Goal: Complete application form: Complete application form

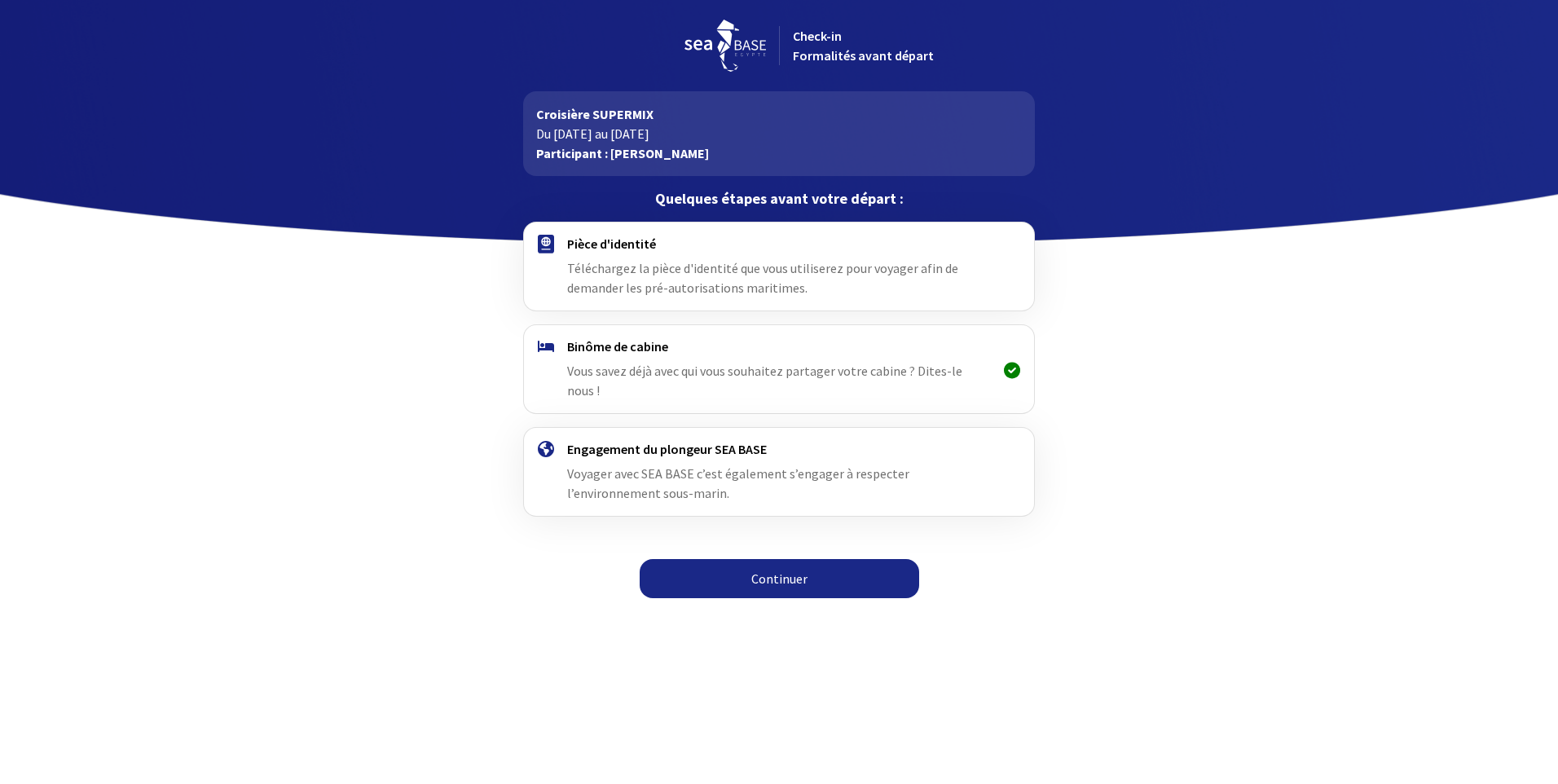
click at [784, 560] on link "Continuer" at bounding box center [779, 578] width 279 height 39
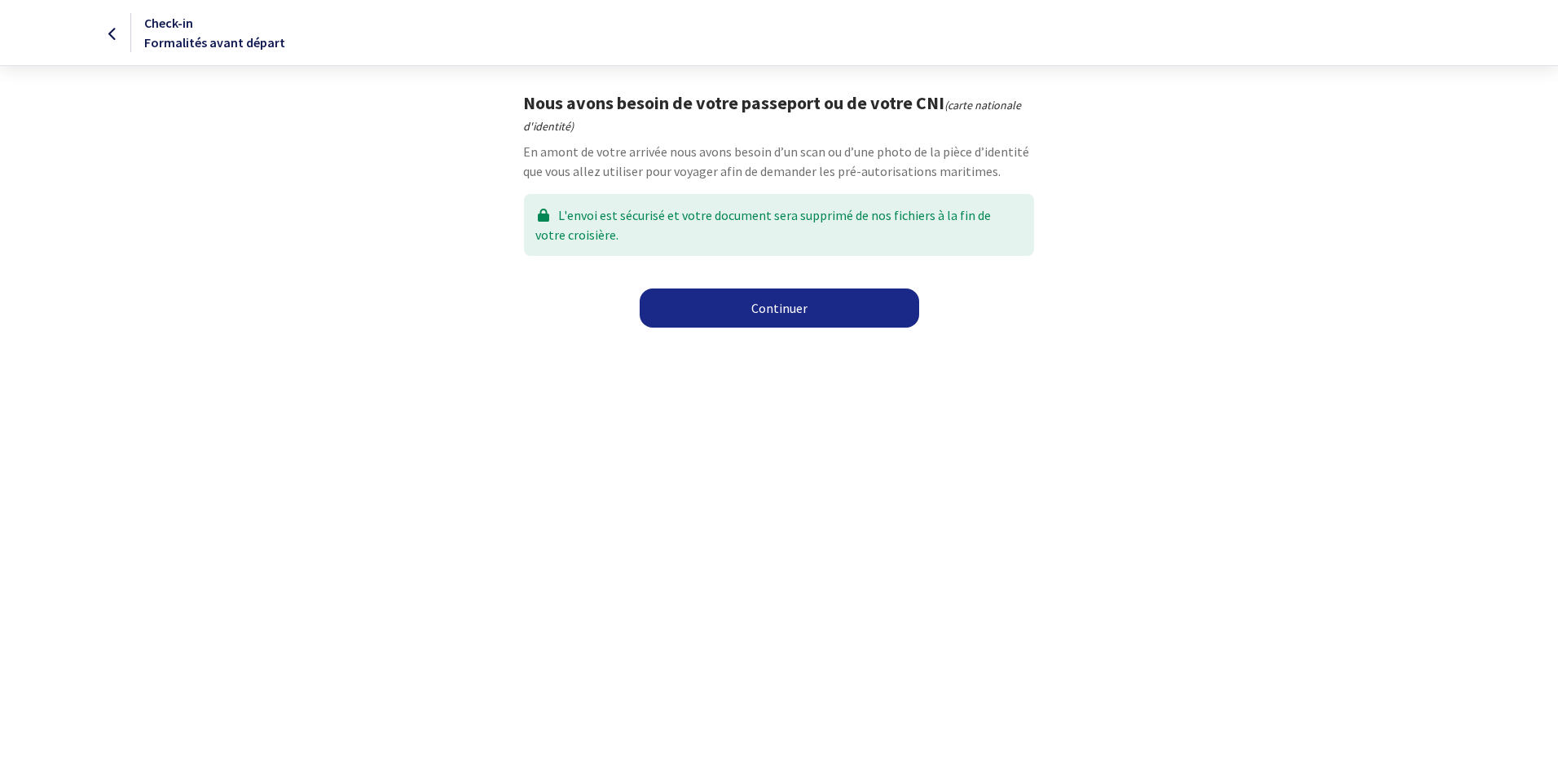
click at [832, 303] on link "Continuer" at bounding box center [779, 308] width 279 height 39
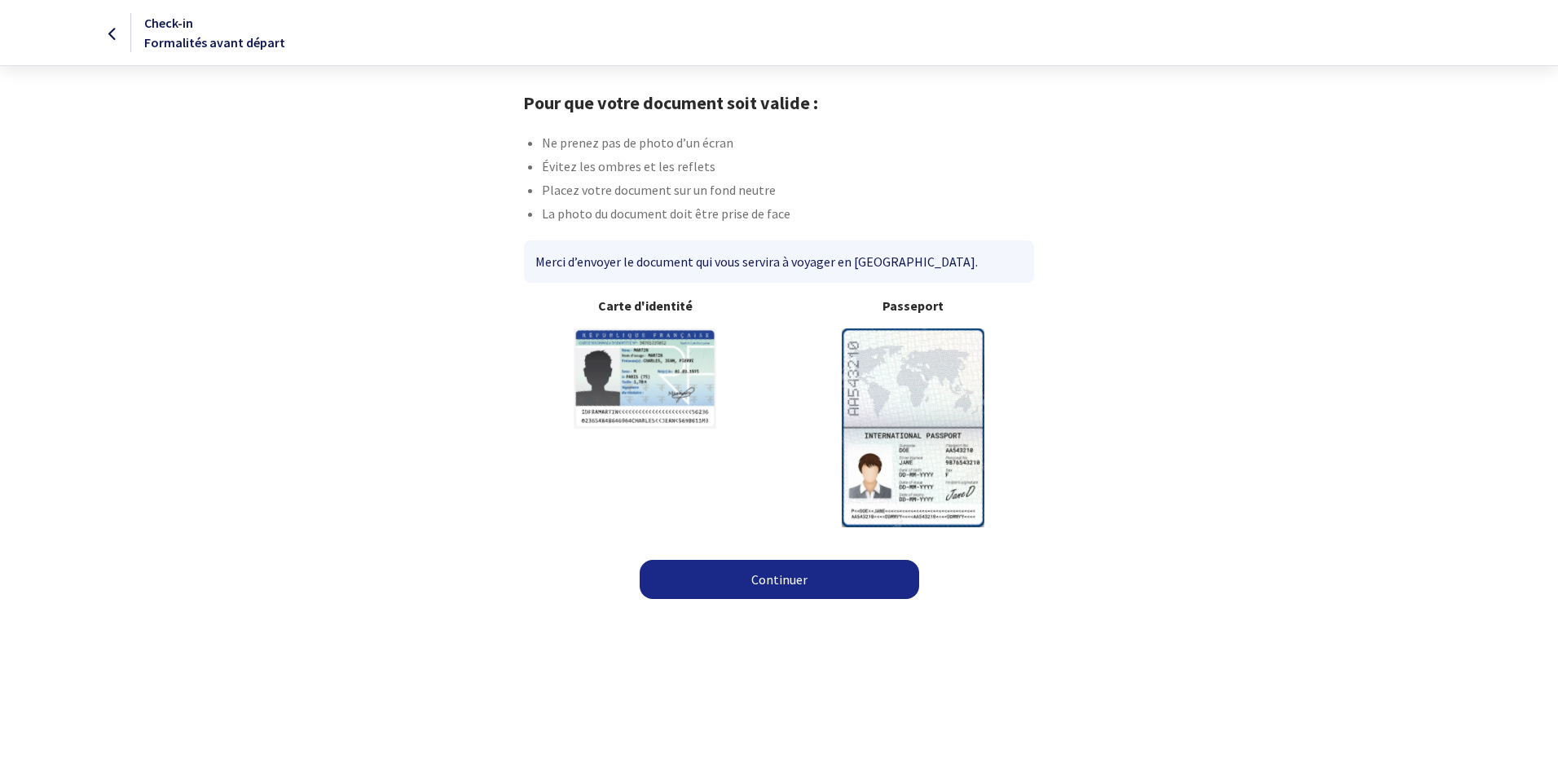
click at [771, 581] on link "Continuer" at bounding box center [779, 579] width 279 height 39
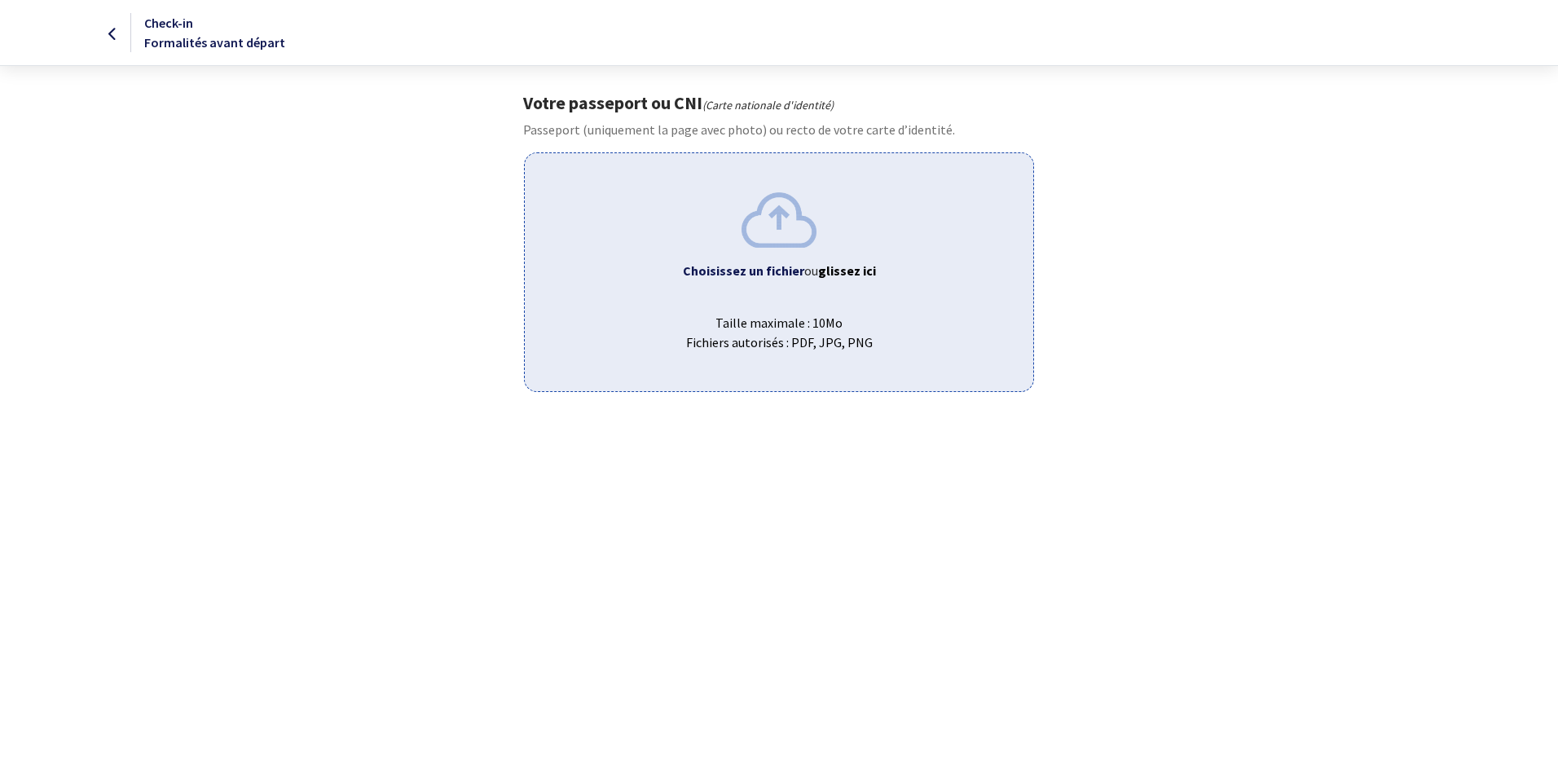
click at [722, 269] on b "Choisissez un fichier" at bounding box center [743, 270] width 121 height 16
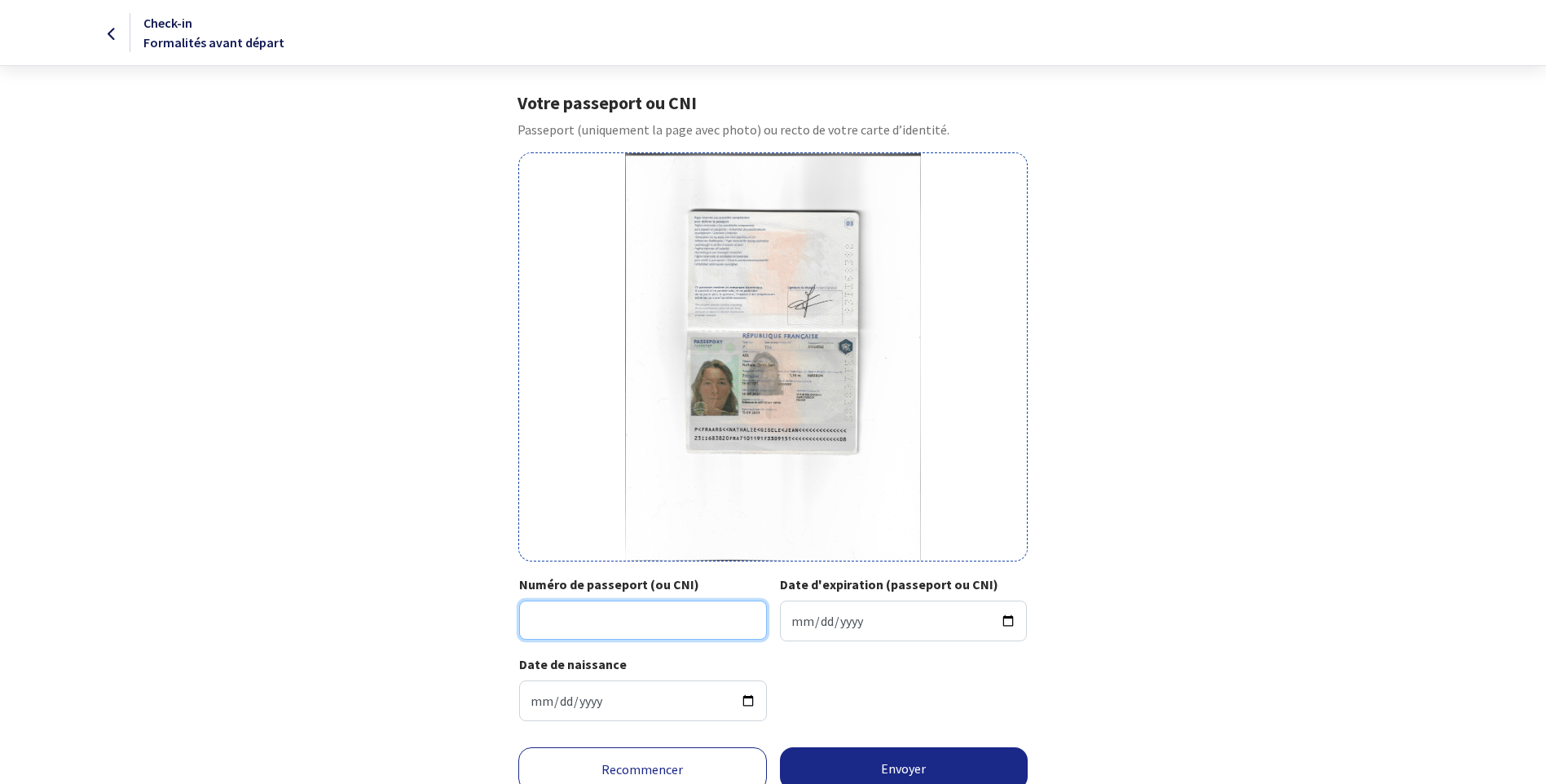
click at [594, 613] on input "Numéro de passeport (ou CNI)" at bounding box center [643, 620] width 248 height 39
type input "231168382"
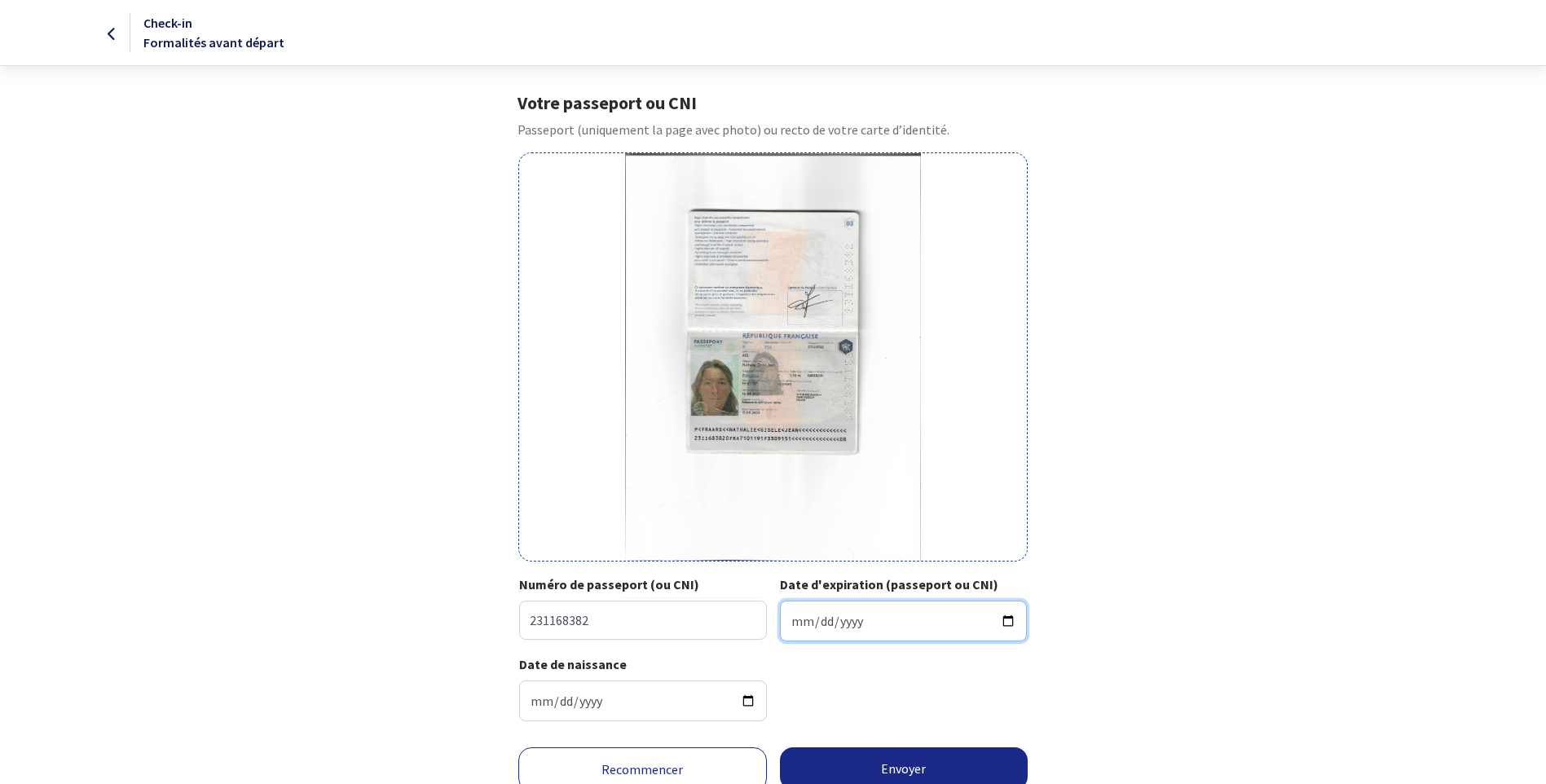
click at [793, 621] on input "Date d'expiration (passeport ou CNI)" at bounding box center [903, 621] width 248 height 41
type input "2033-09-15"
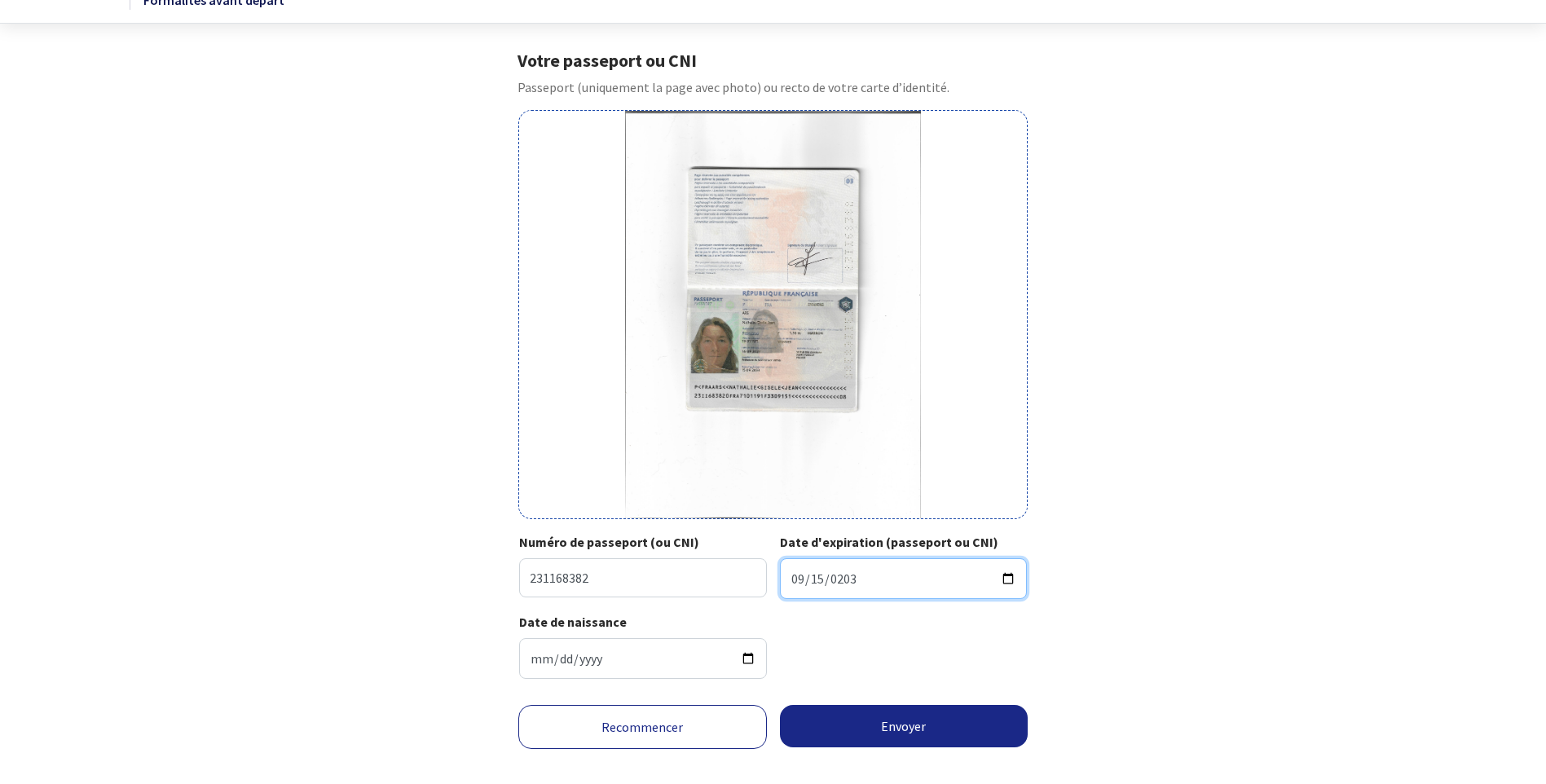
scroll to position [66, 0]
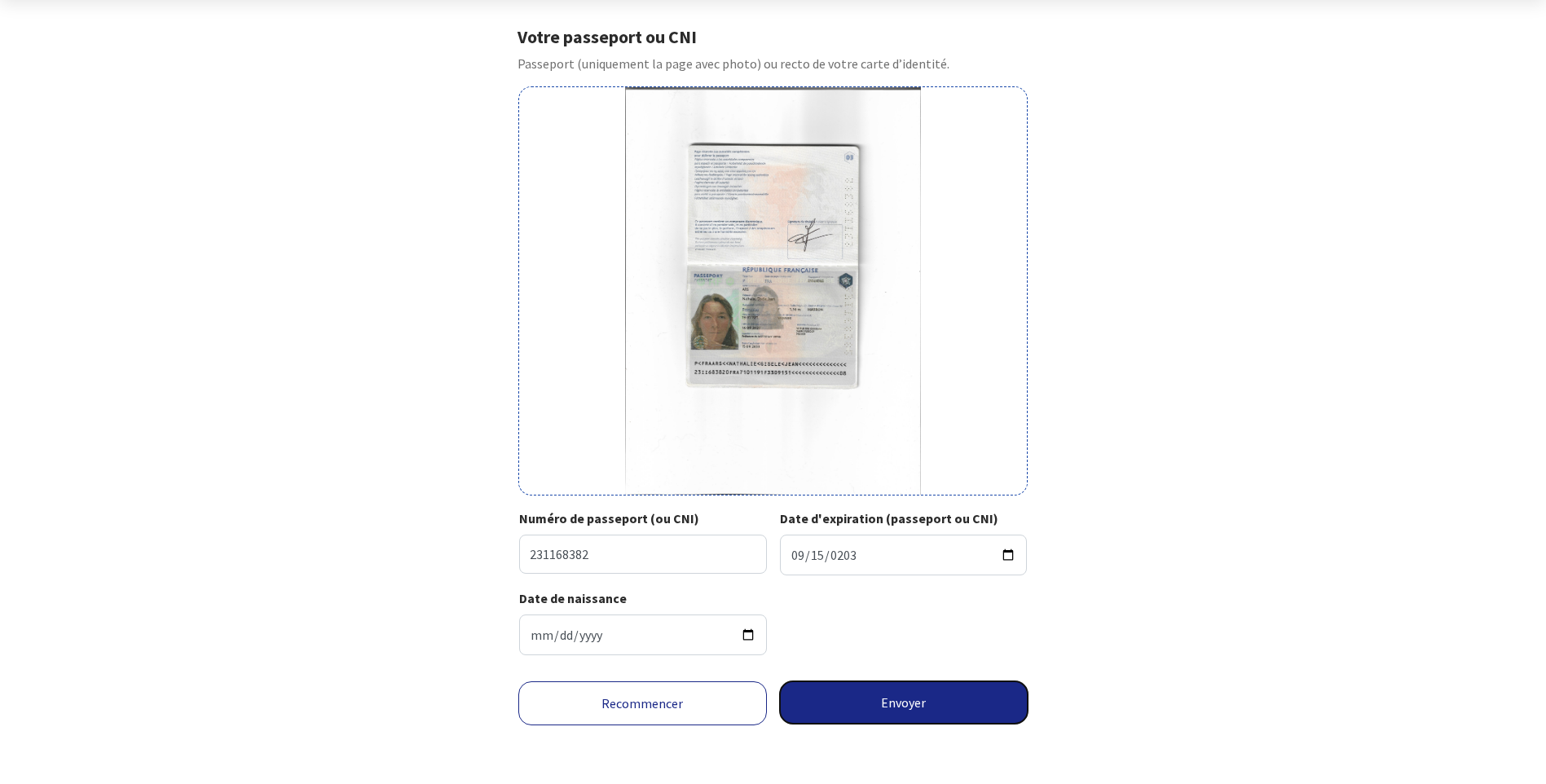
click at [896, 701] on button "Envoyer" at bounding box center [903, 701] width 249 height 42
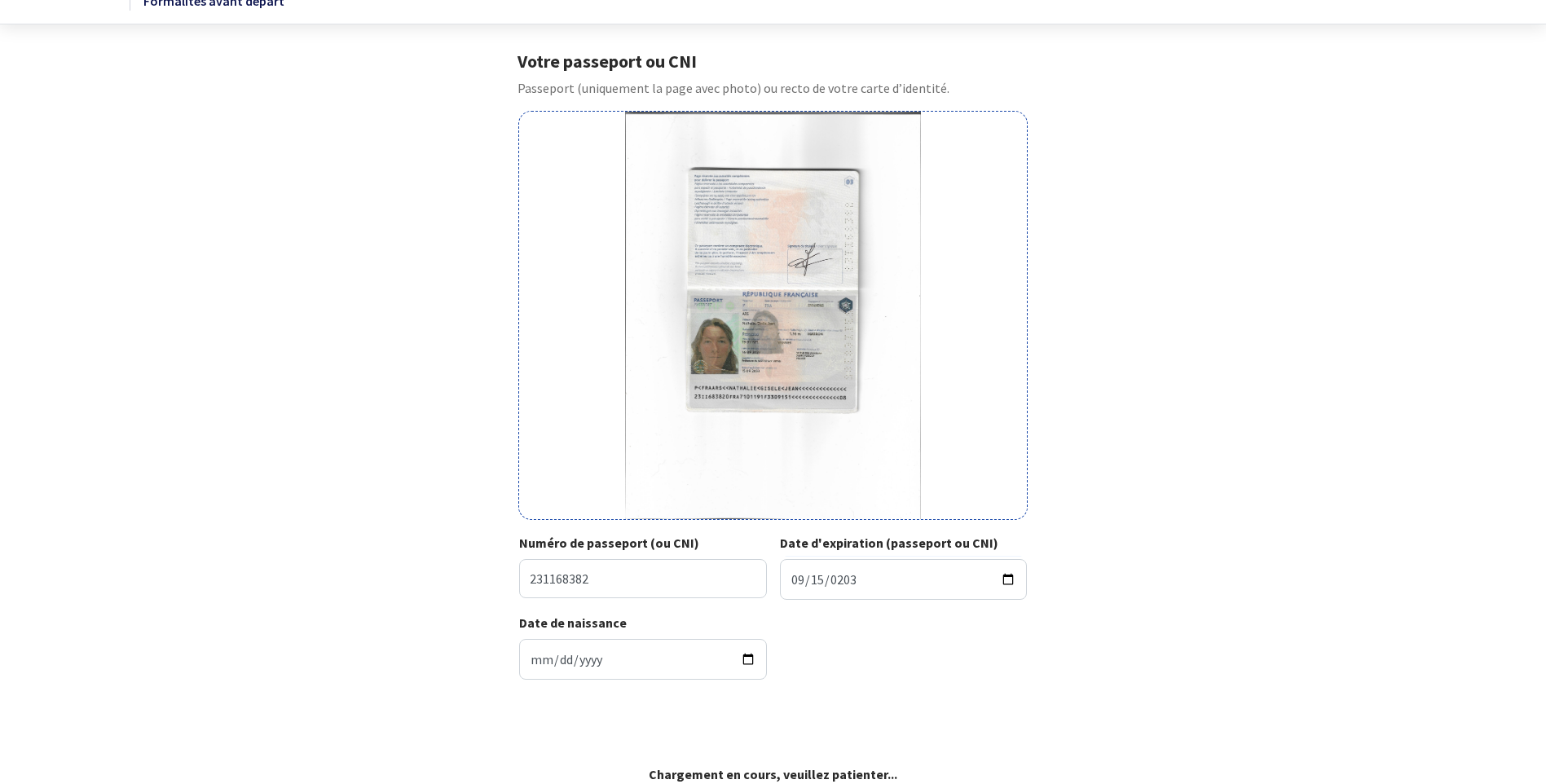
scroll to position [42, 0]
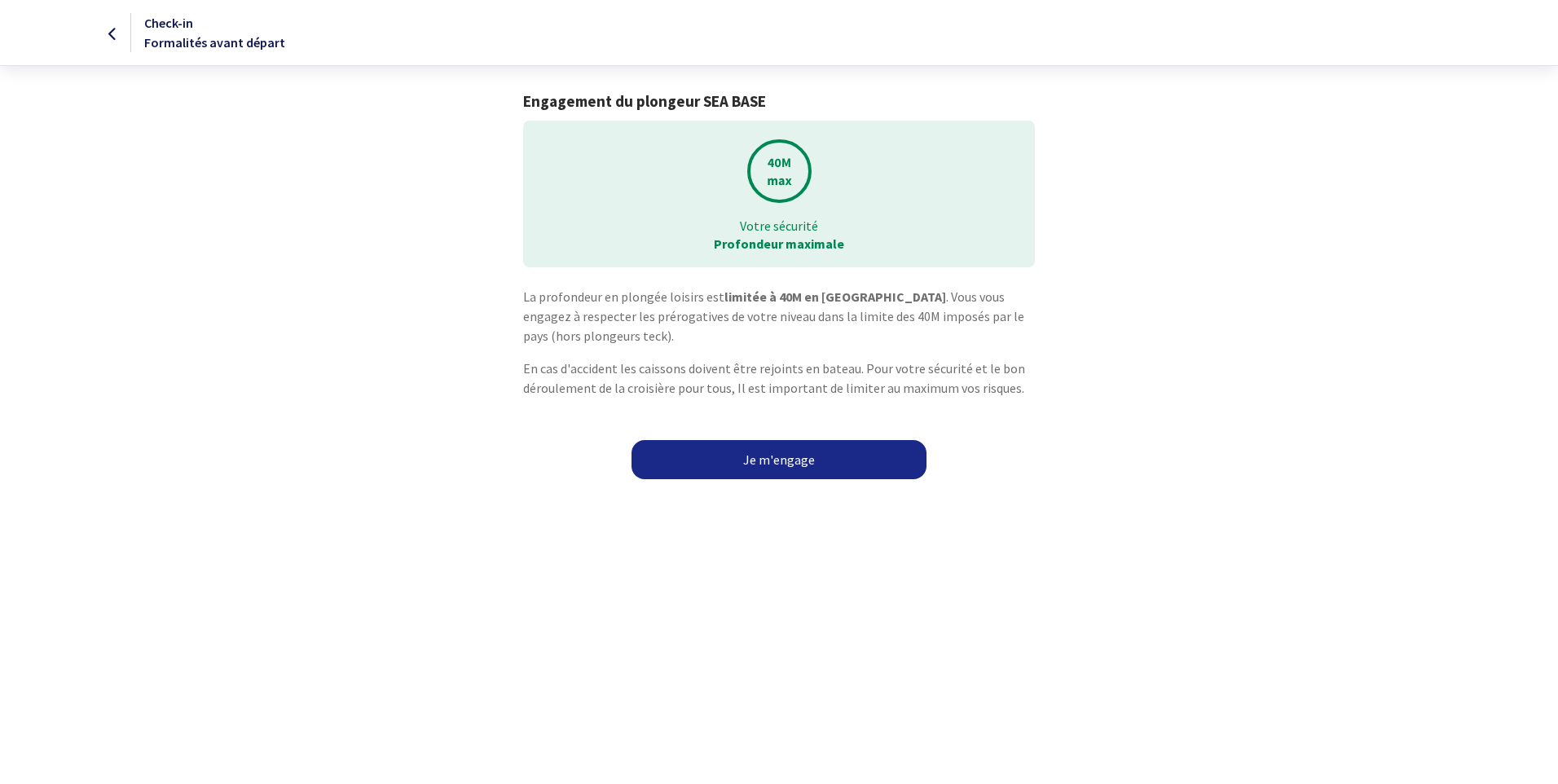
click at [791, 453] on link "Je m'engage" at bounding box center [779, 459] width 295 height 39
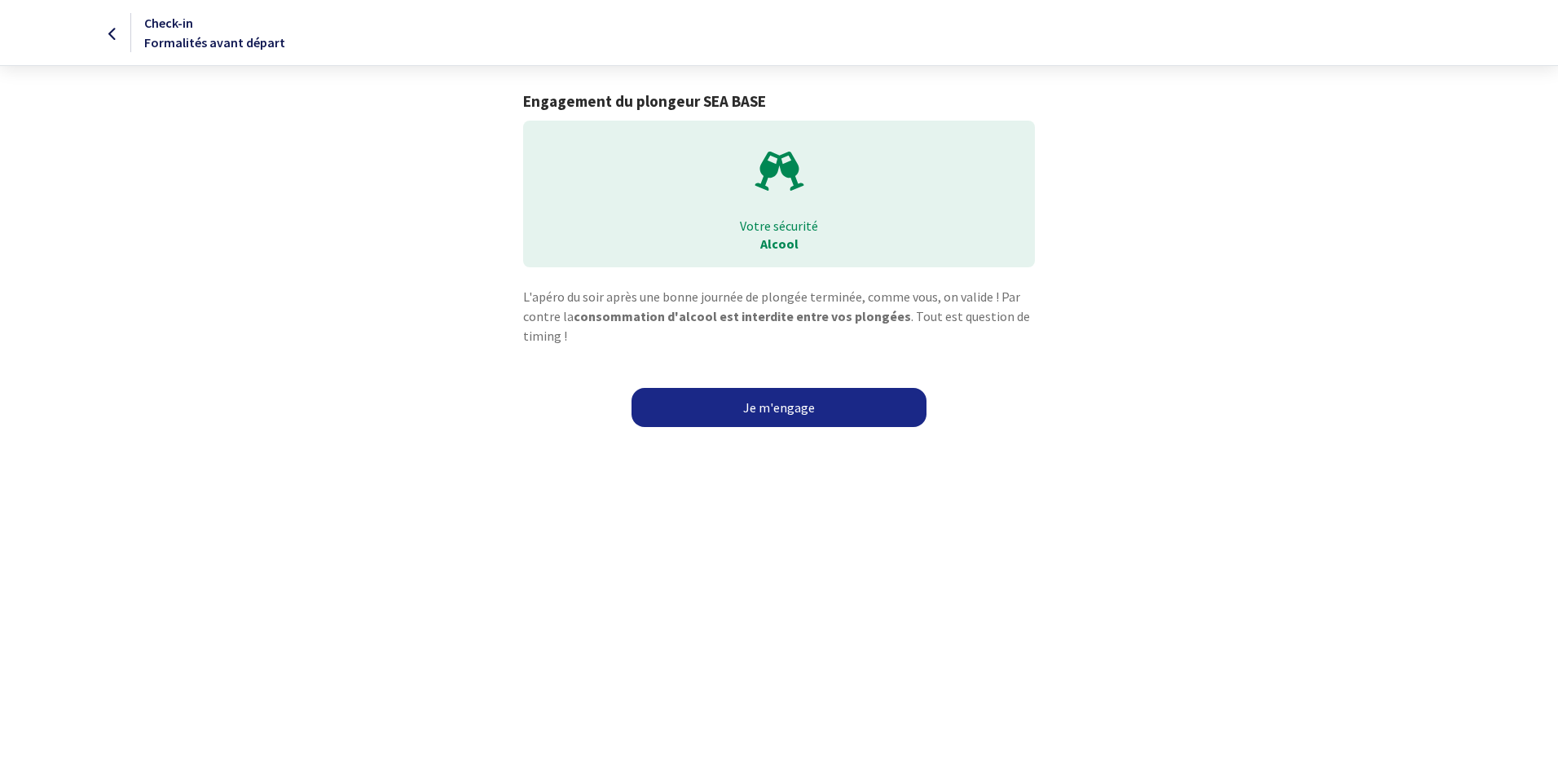
click at [793, 403] on link "Je m'engage" at bounding box center [779, 407] width 295 height 39
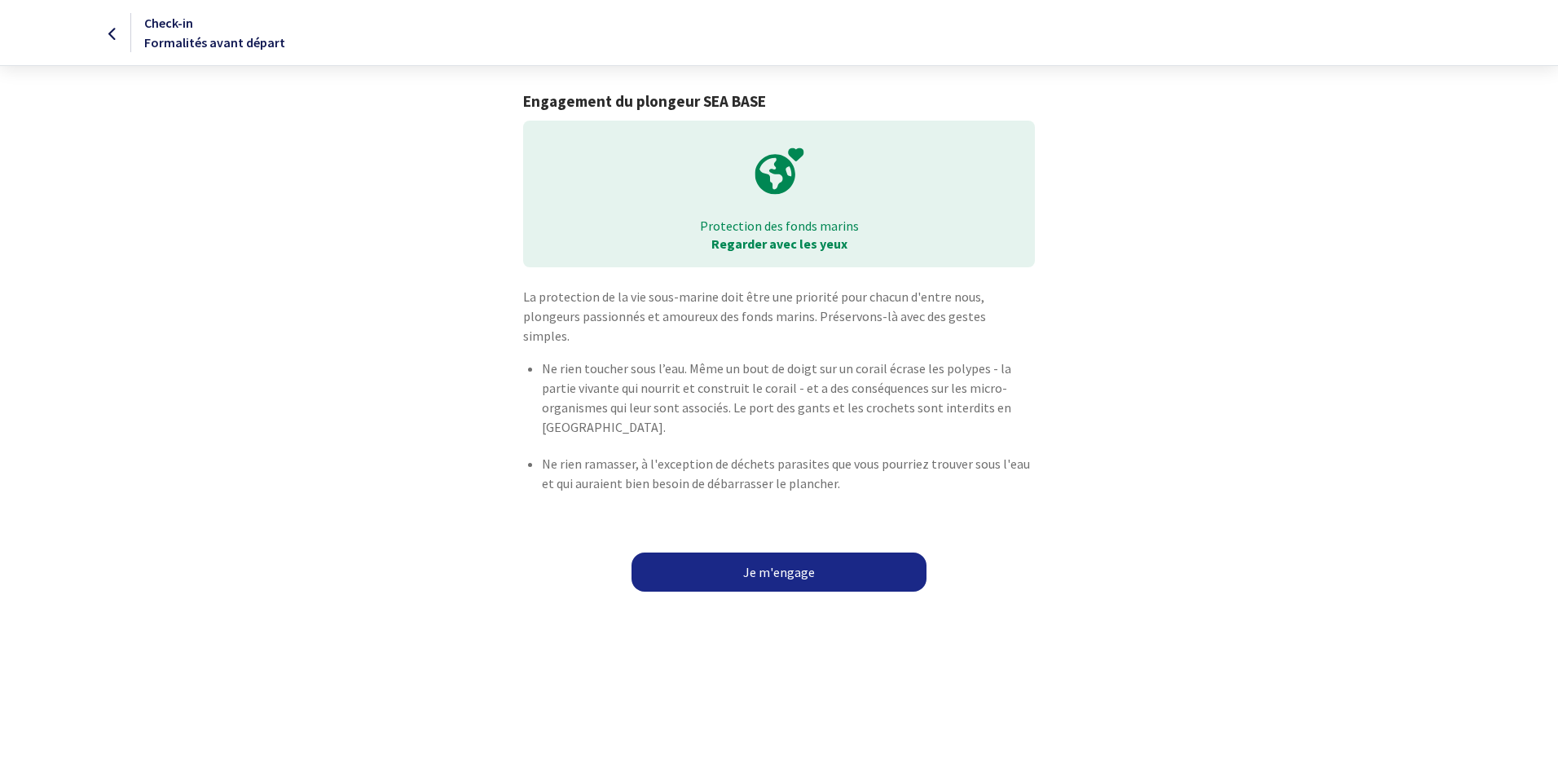
click at [785, 552] on link "Je m'engage" at bounding box center [779, 572] width 295 height 39
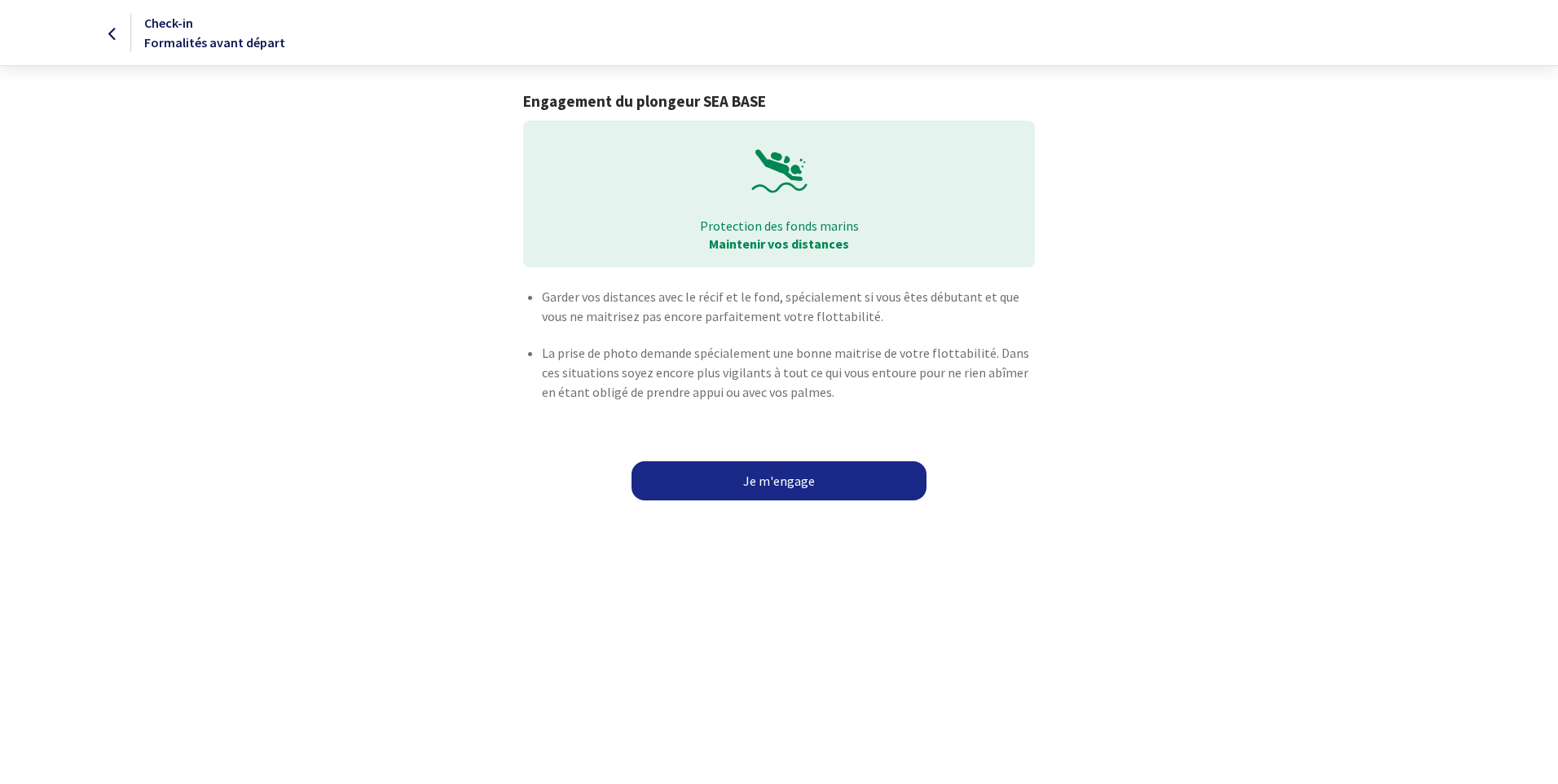
click at [788, 479] on link "Je m'engage" at bounding box center [779, 480] width 295 height 39
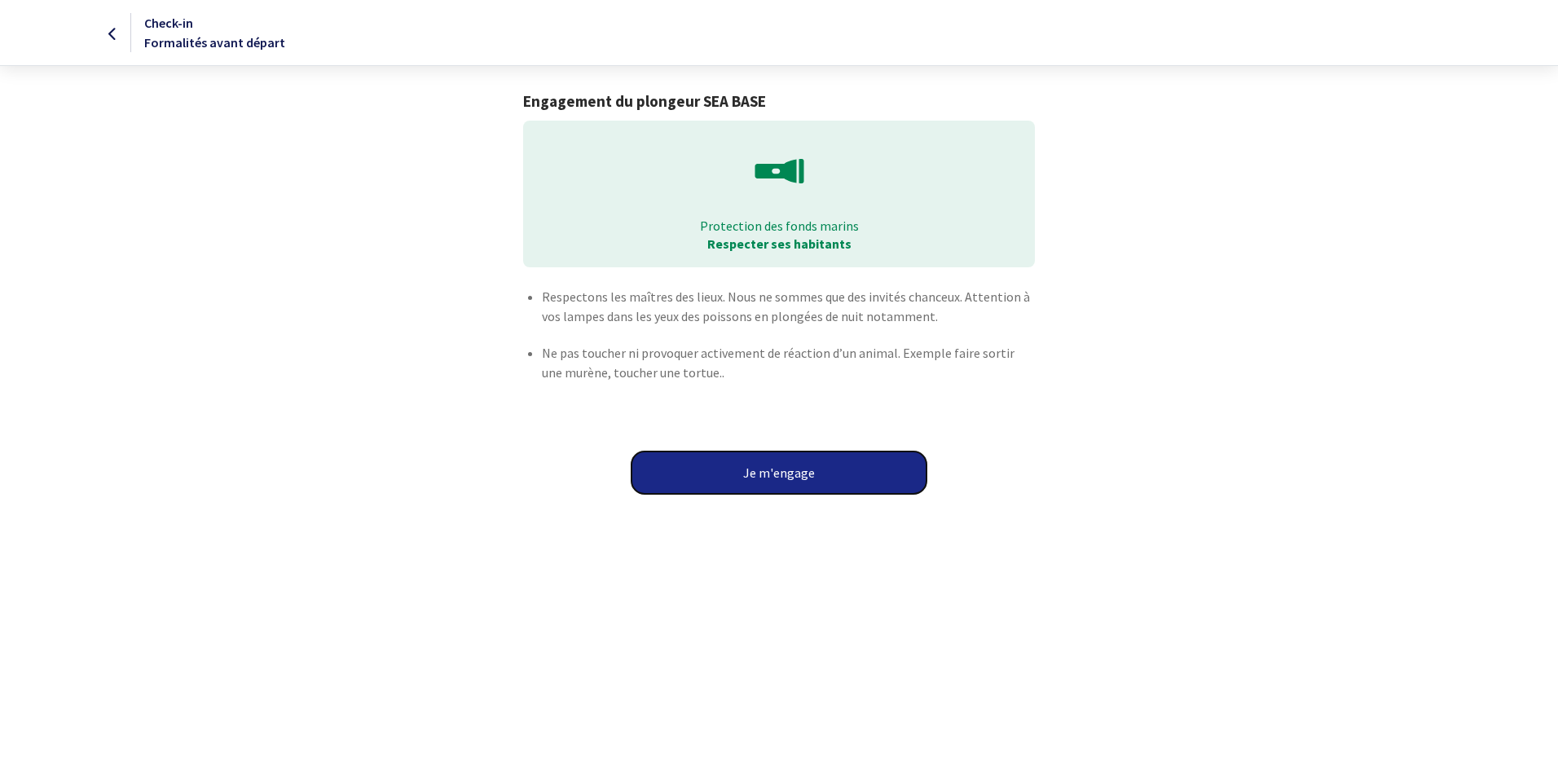
click at [788, 467] on button "Je m'engage" at bounding box center [779, 472] width 295 height 42
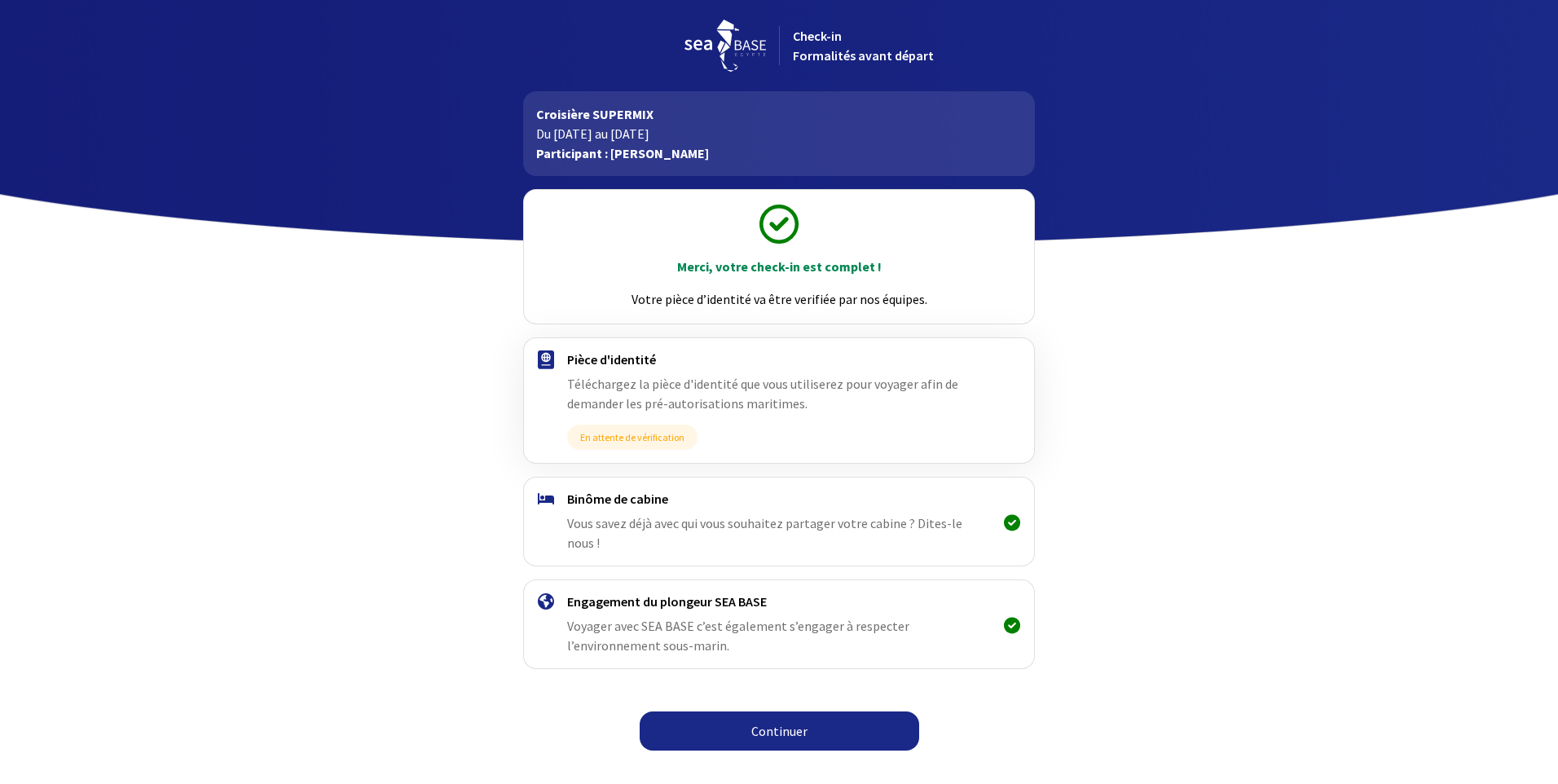
click at [807, 711] on link "Continuer" at bounding box center [779, 731] width 279 height 39
click at [779, 711] on link "Continuer" at bounding box center [779, 731] width 279 height 39
